Goal: Communication & Community: Answer question/provide support

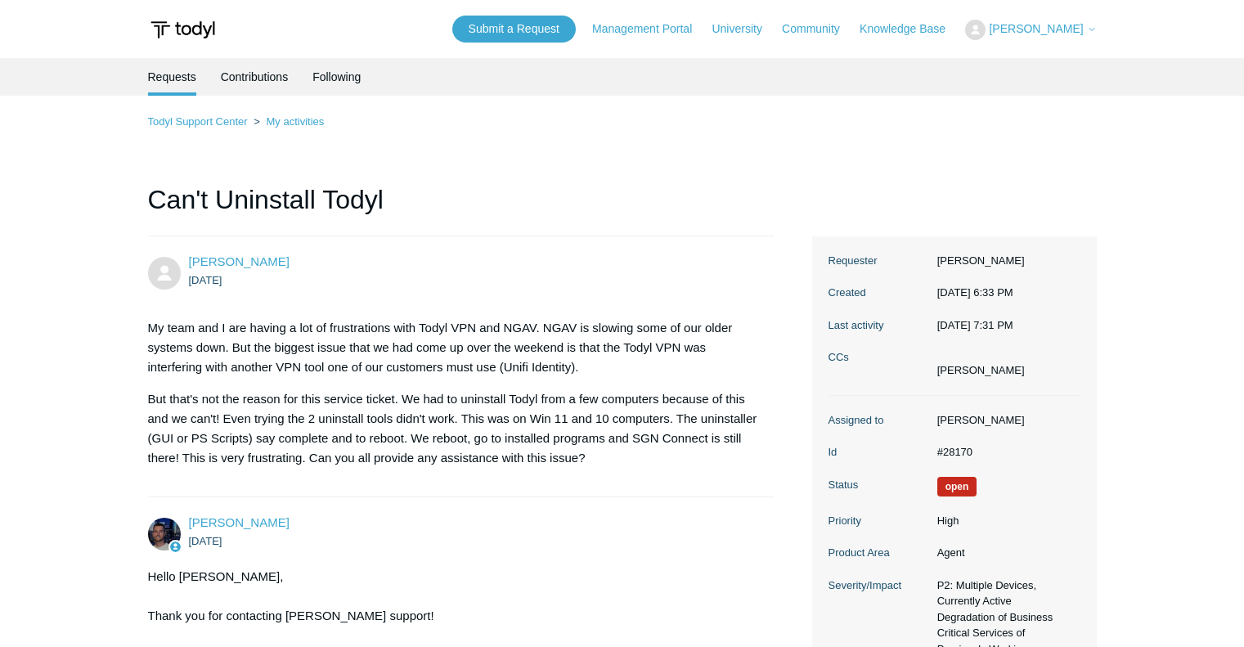
scroll to position [3511, 0]
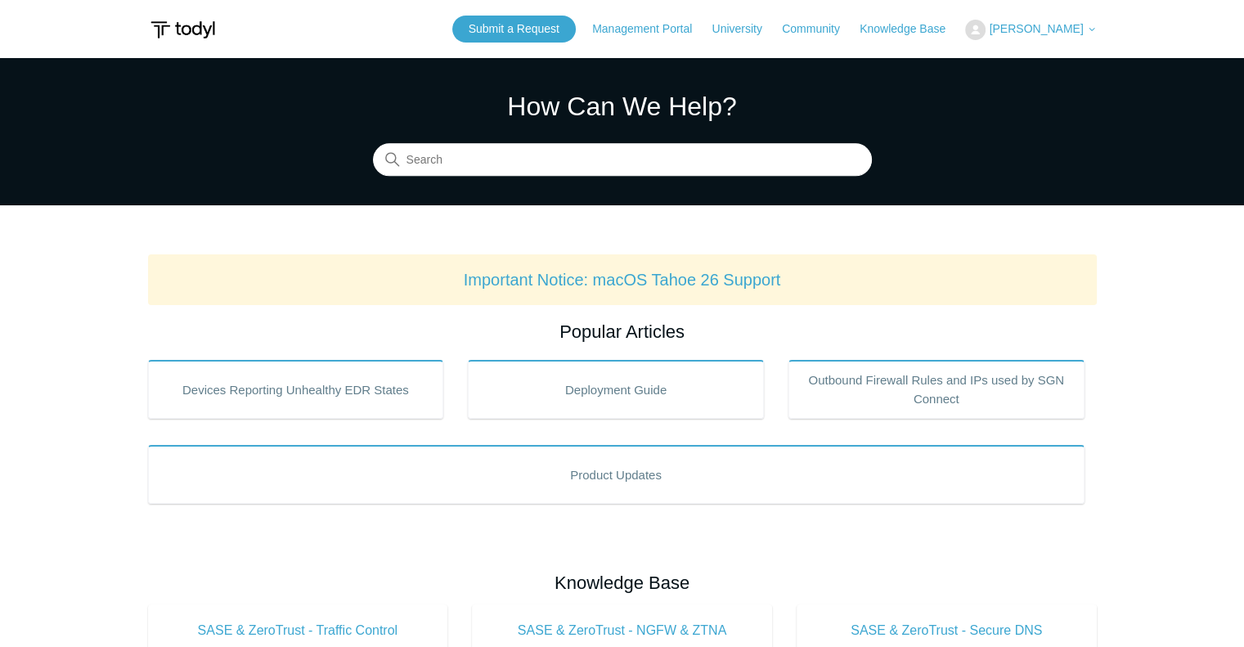
click at [1087, 31] on icon at bounding box center [1092, 30] width 10 height 10
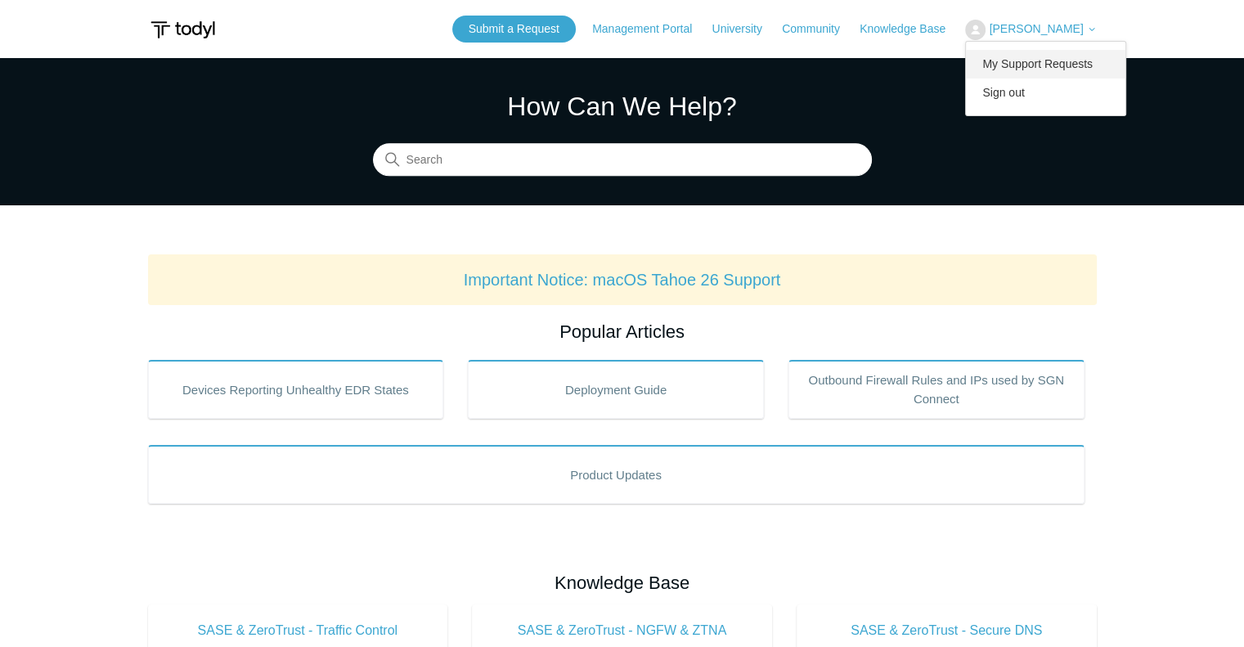
click at [1068, 55] on link "My Support Requests" at bounding box center [1045, 64] width 159 height 29
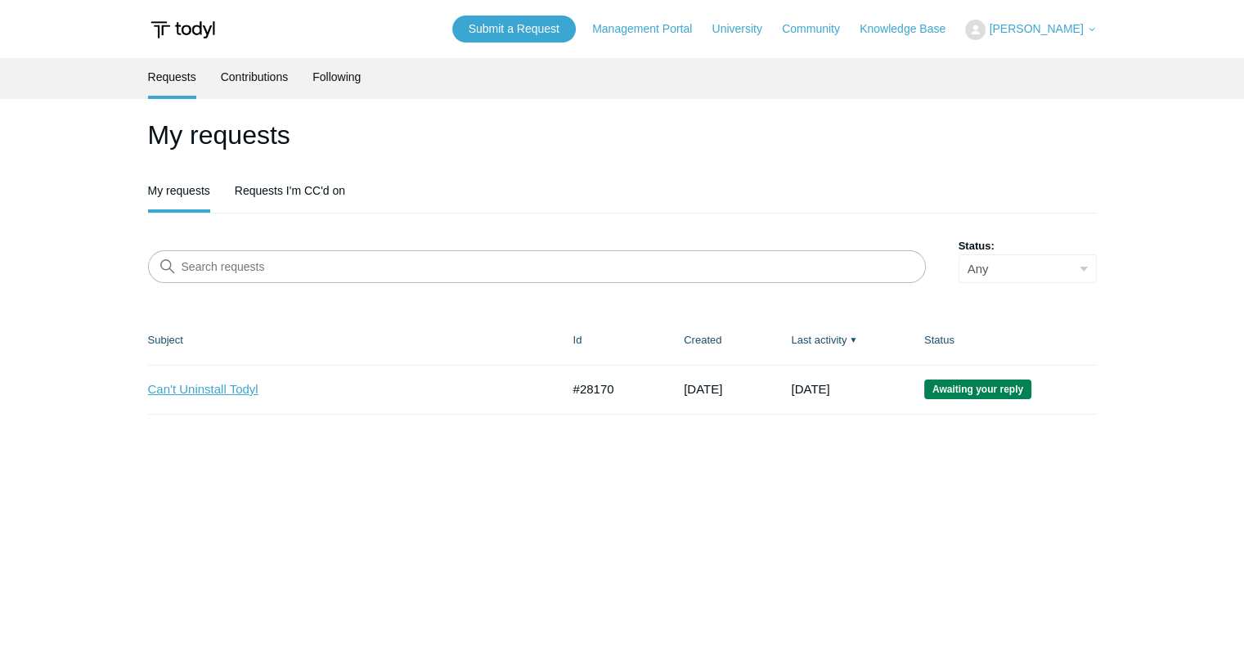
click at [201, 391] on link "Can't Uninstall Todyl" at bounding box center [342, 389] width 388 height 19
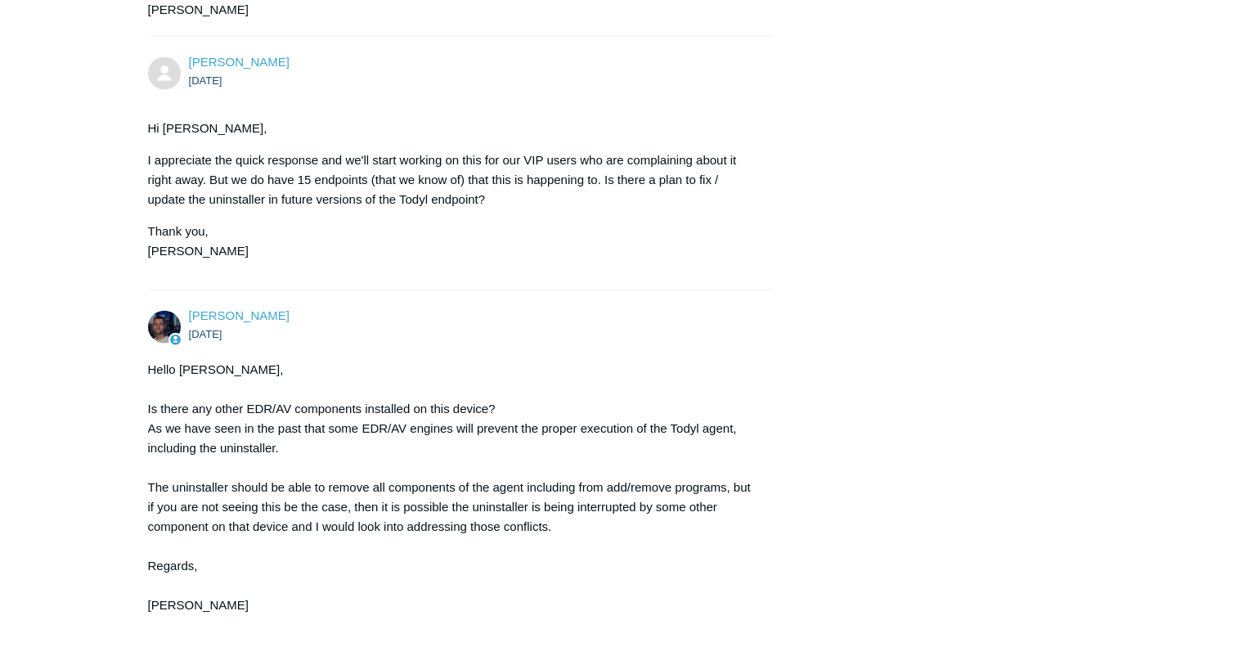
scroll to position [3873, 0]
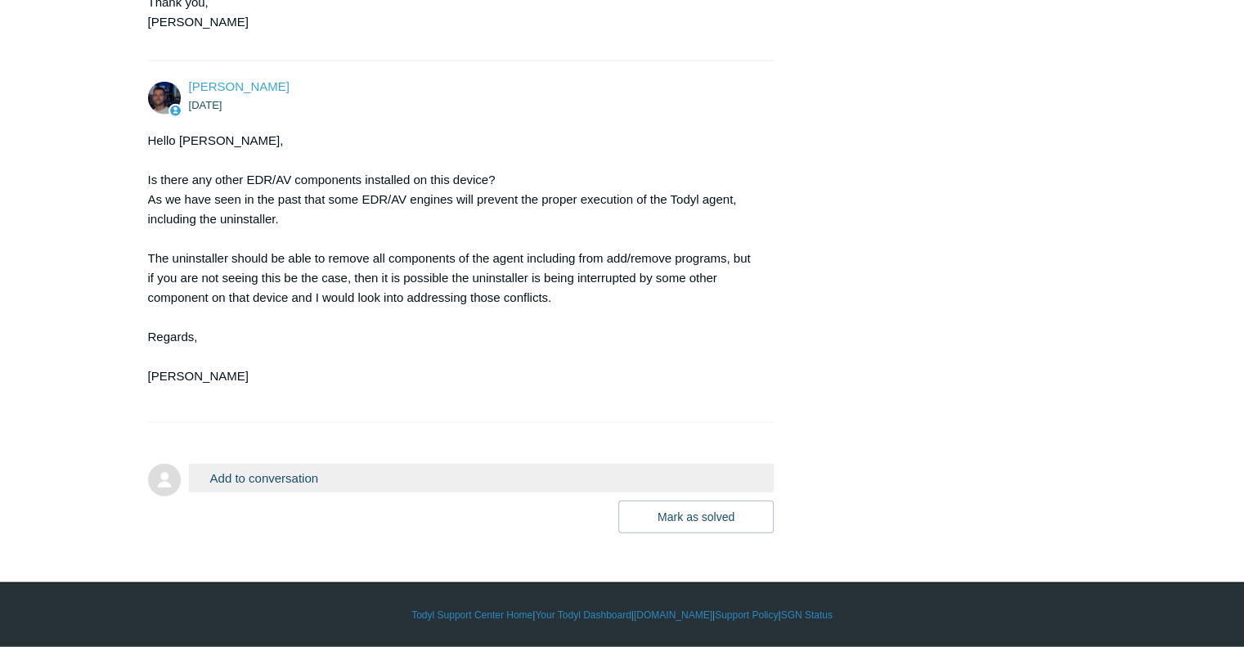
click at [289, 475] on button "Add to conversation" at bounding box center [482, 478] width 586 height 29
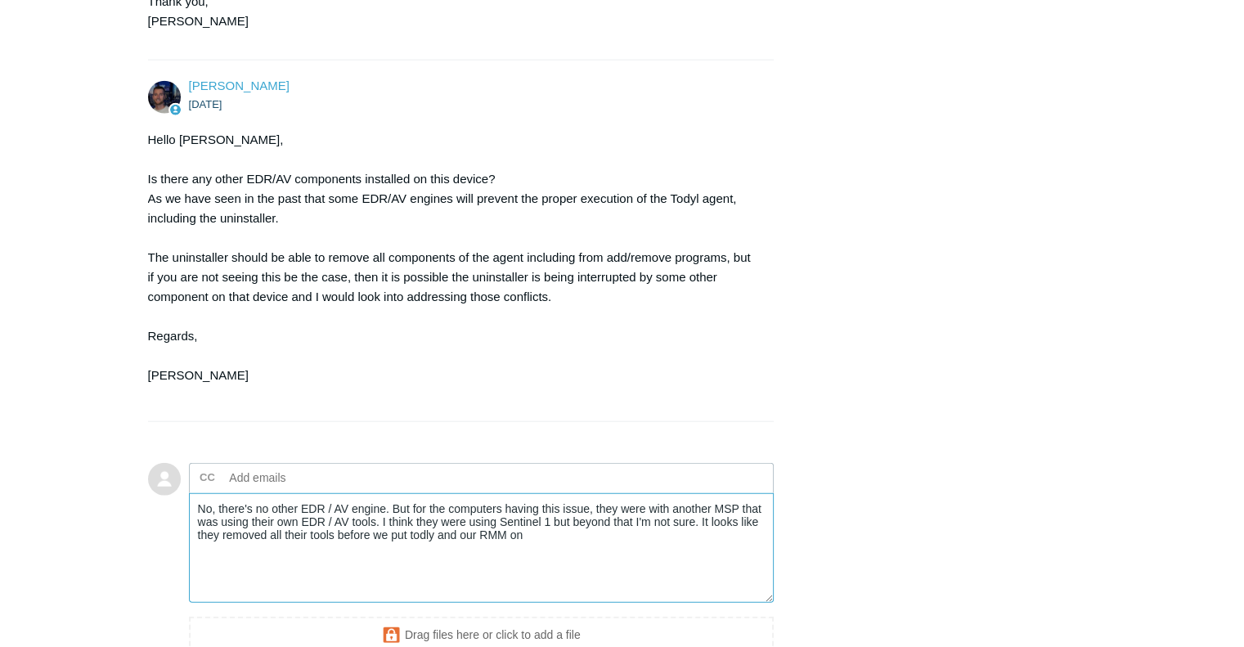
click at [412, 542] on textarea "No, there's no other EDR / AV engine. But for the computers having this issue, …" at bounding box center [482, 548] width 586 height 110
click at [575, 537] on textarea "No, there's no other EDR / AV engine. But for the computers having this issue, …" at bounding box center [482, 548] width 586 height 110
click at [434, 540] on textarea "No, there's no other EDR / AV engine. But for the computers having this issue, …" at bounding box center [482, 548] width 586 height 110
click at [582, 541] on textarea "No, there's no other EDR / AV engine. But for the computers having this issue, …" at bounding box center [482, 548] width 586 height 110
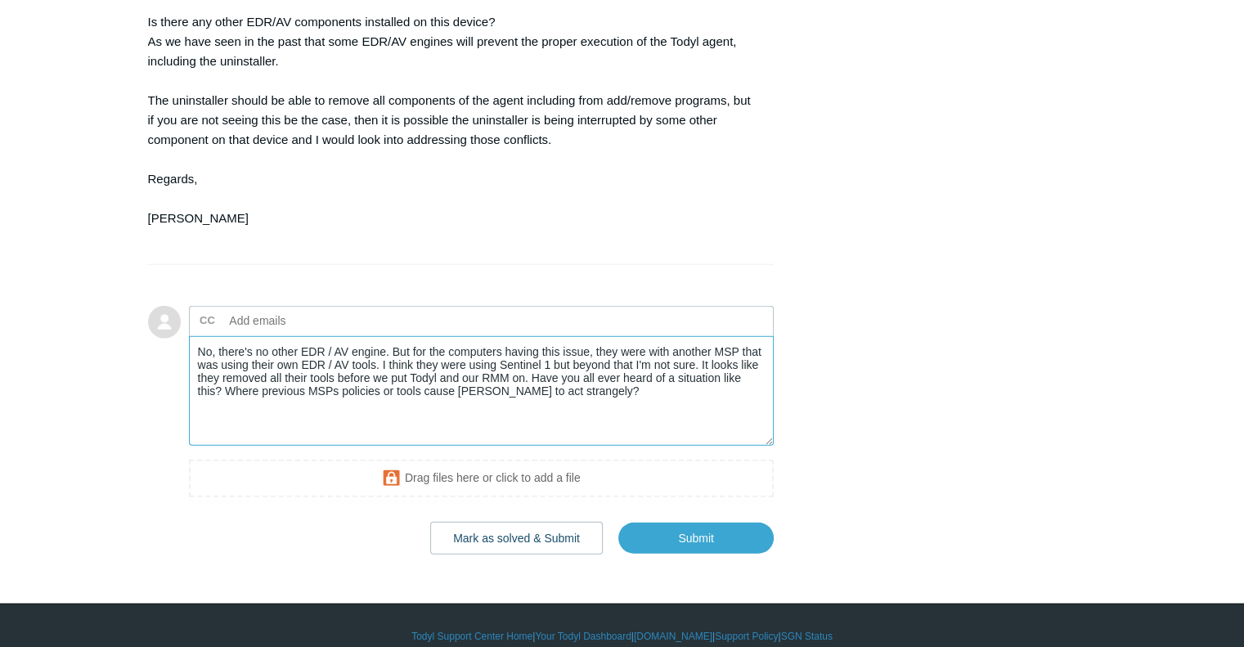
scroll to position [4052, 0]
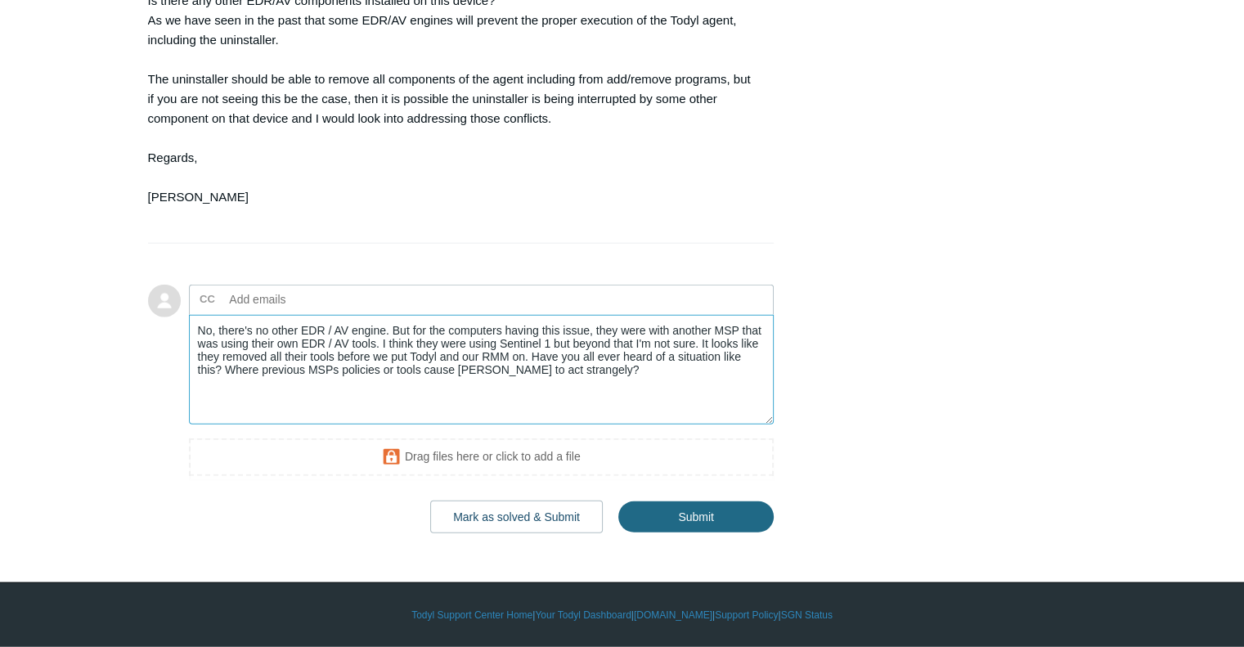
type textarea "No, there's no other EDR / AV engine. But for the computers having this issue, …"
click at [680, 513] on input "Submit" at bounding box center [695, 516] width 155 height 33
